Goal: Go to known website: Access a specific website the user already knows

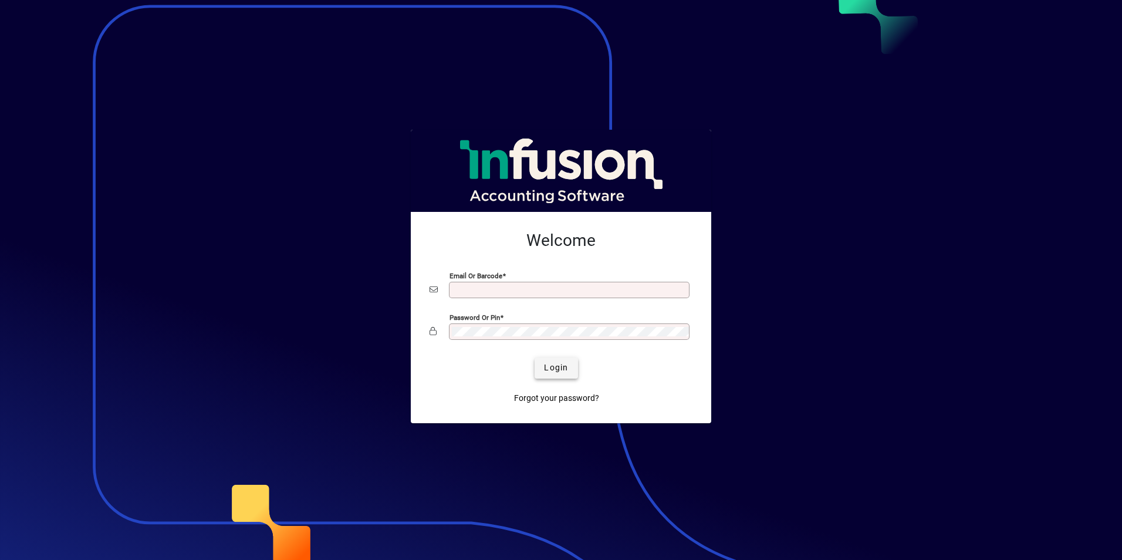
type input "**********"
click at [539, 366] on span "submit" at bounding box center [556, 368] width 43 height 28
